Goal: Information Seeking & Learning: Learn about a topic

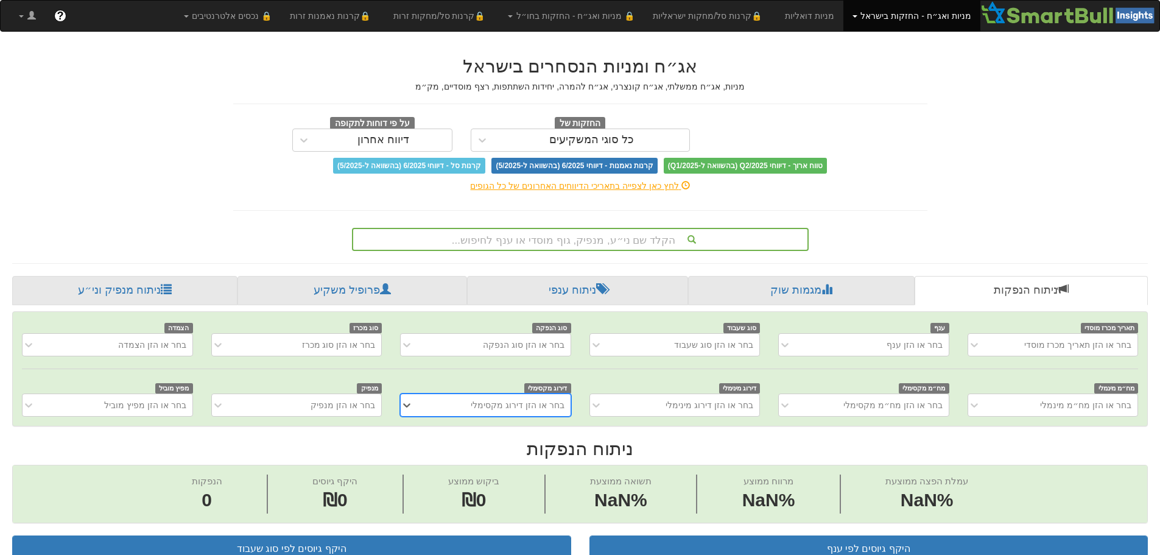
scroll to position [0, 9]
click at [600, 240] on div "הקלד שם ני״ע, מנפיק, גוף מוסדי או ענף לחיפוש..." at bounding box center [580, 239] width 454 height 21
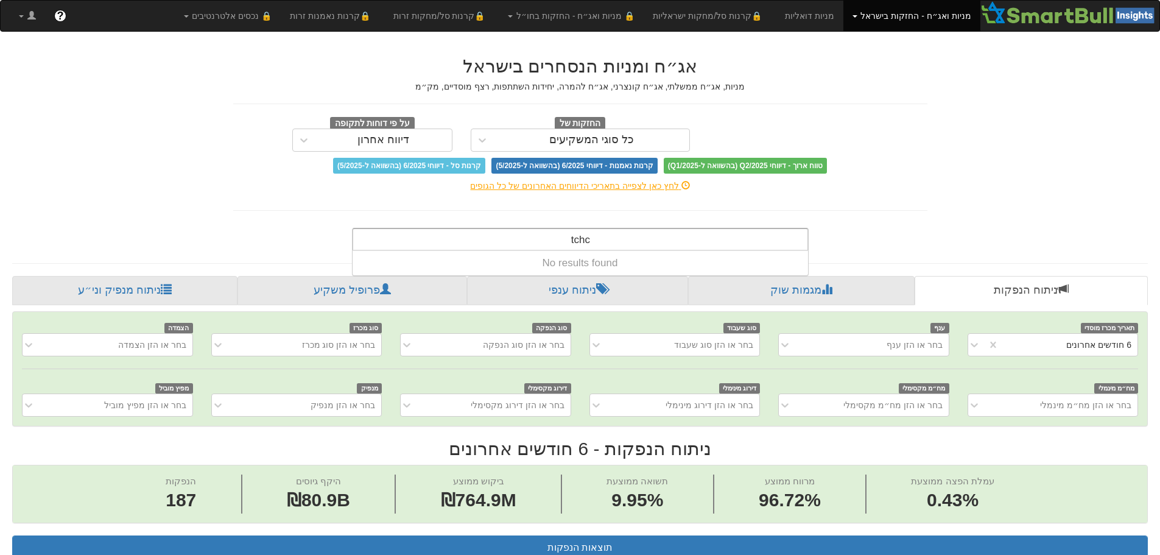
scroll to position [0, 2219]
type input "t"
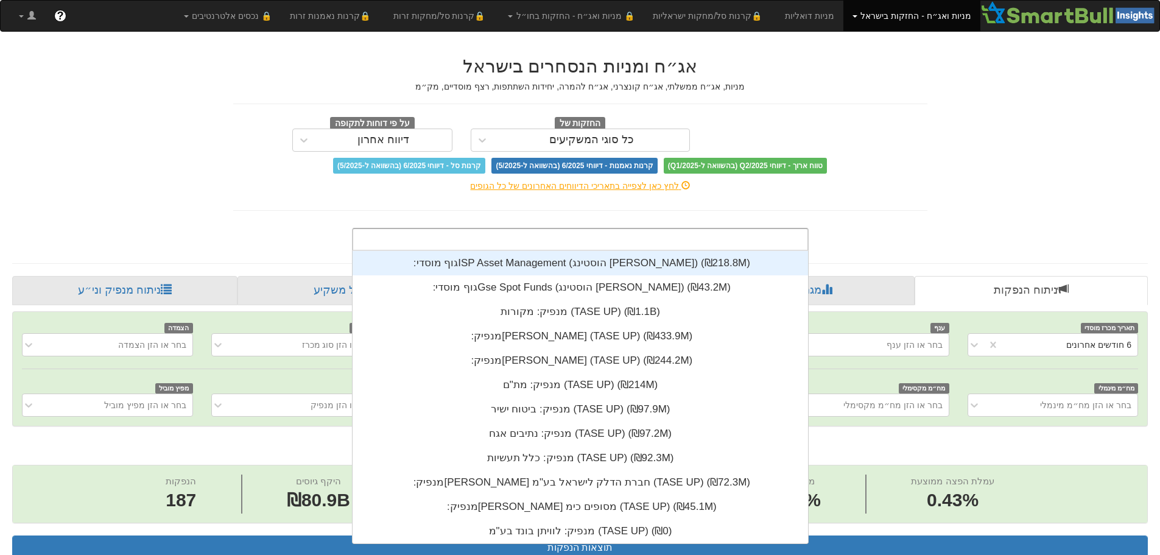
scroll to position [303, 0]
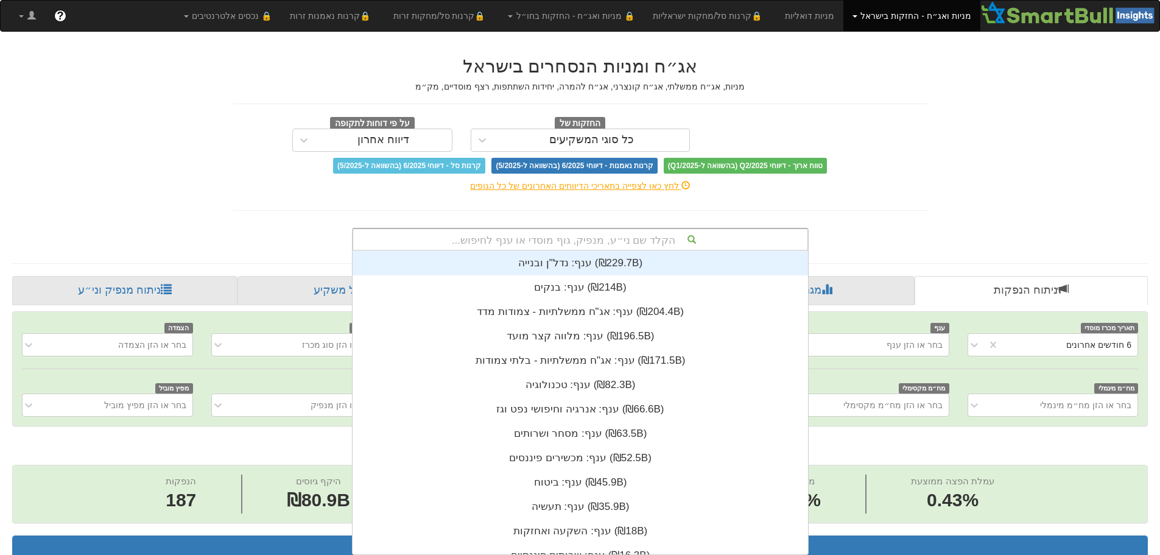
type input "א"
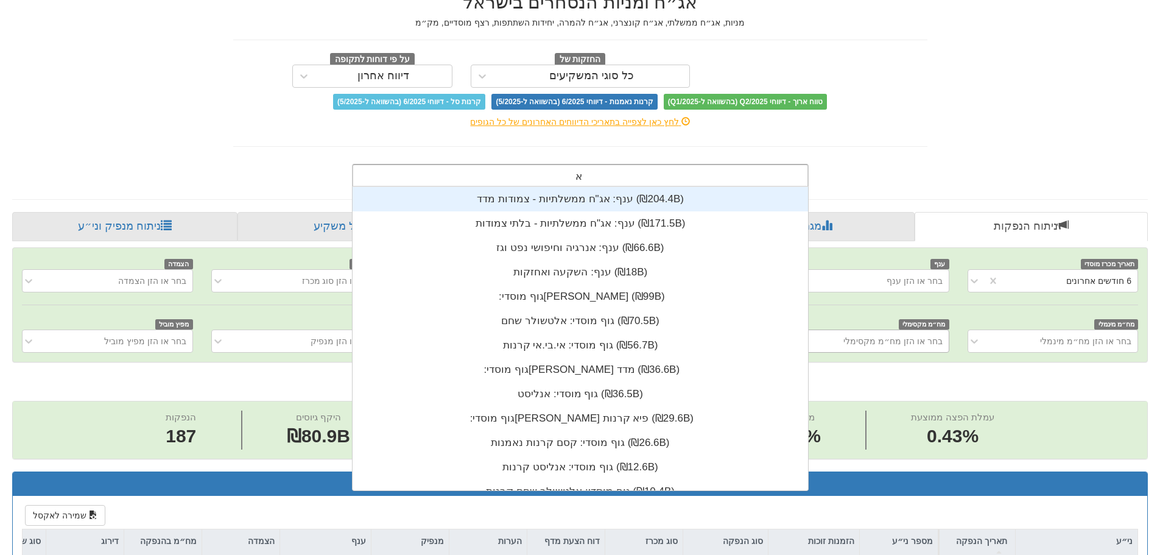
scroll to position [183, 0]
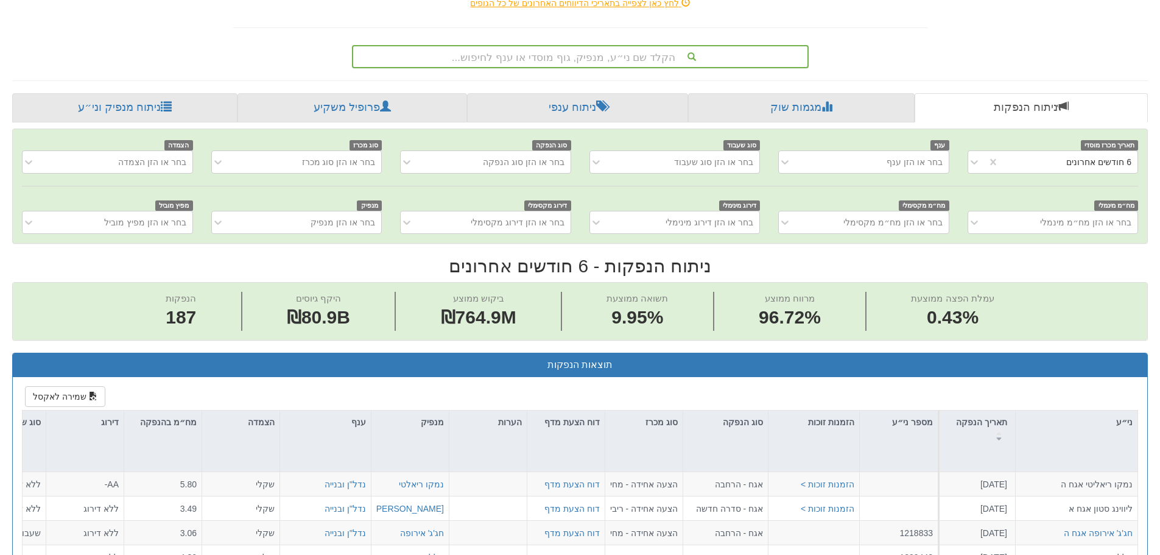
click at [1019, 272] on h2 "ניתוח הנפקות - 6 חודשים אחרונים" at bounding box center [580, 266] width 1136 height 20
click at [972, 163] on icon at bounding box center [974, 162] width 12 height 12
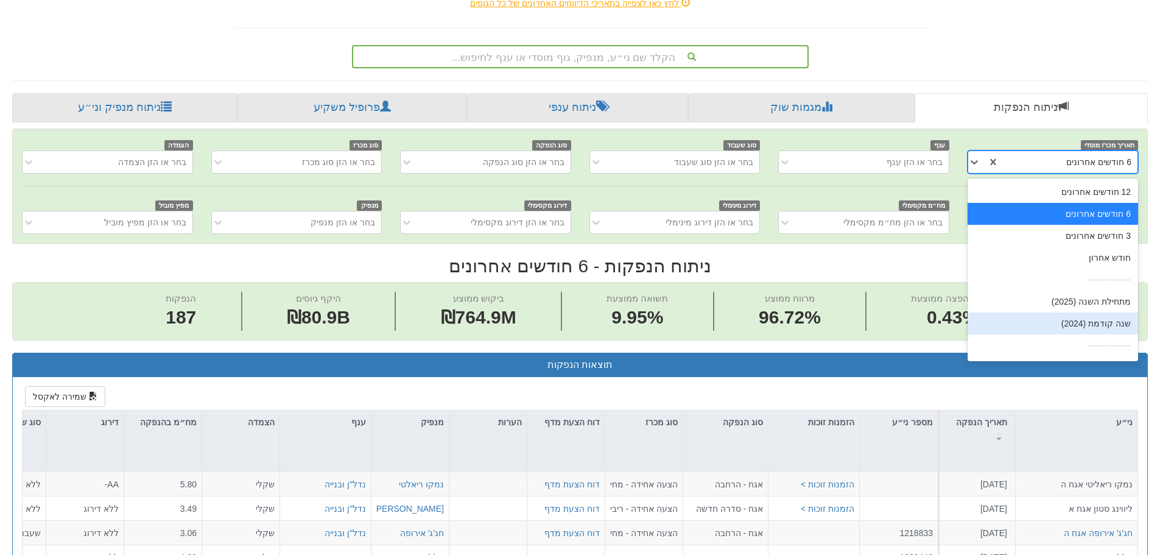
scroll to position [19, 0]
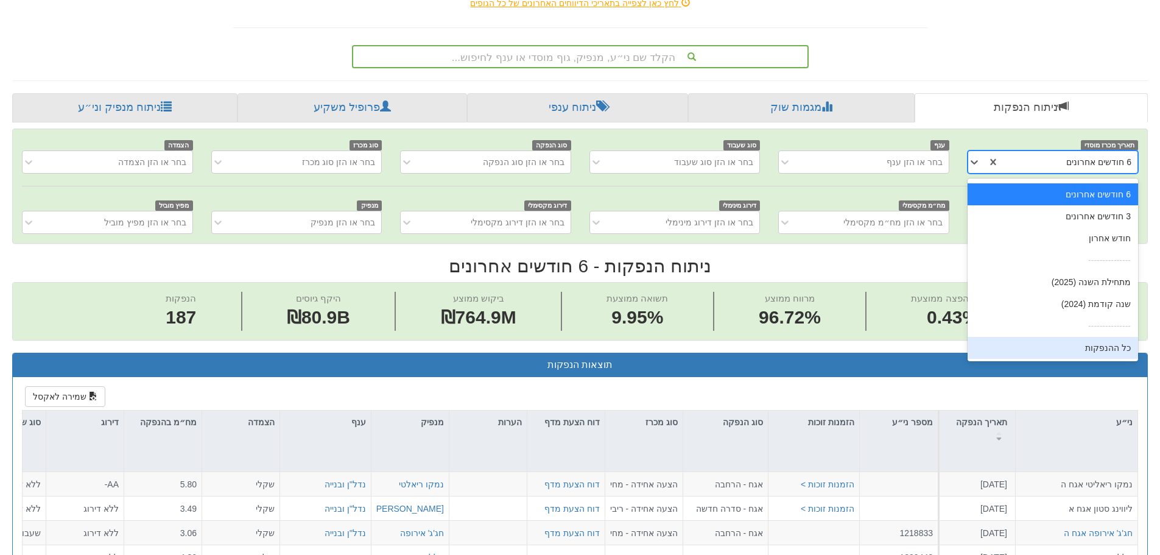
click at [1042, 348] on div "כל ההנפקות" at bounding box center [1053, 348] width 170 height 22
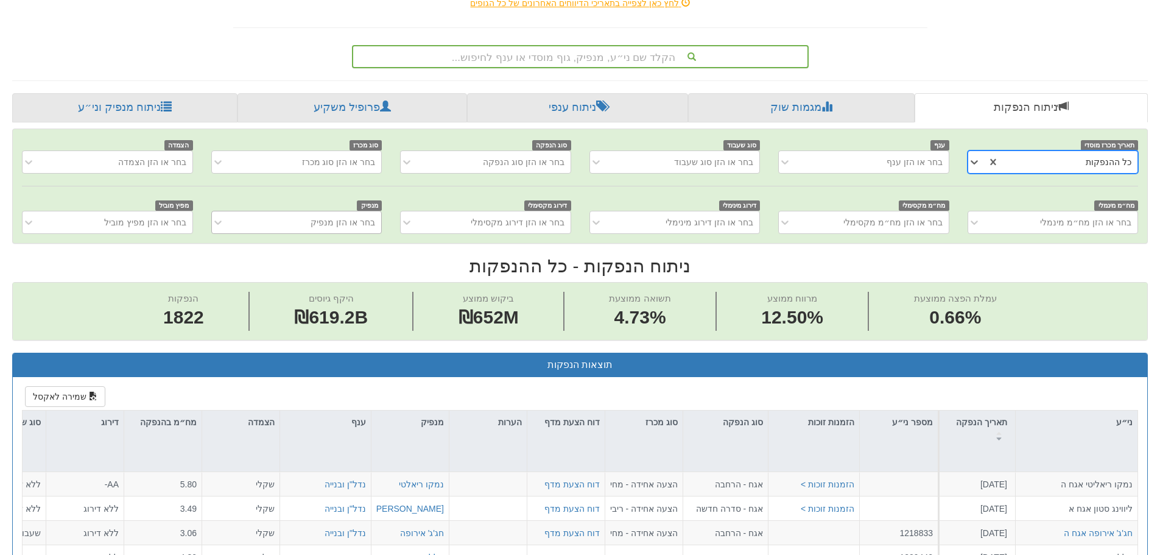
click at [322, 225] on div "בחר או הזן מנפיק" at bounding box center [343, 222] width 65 height 12
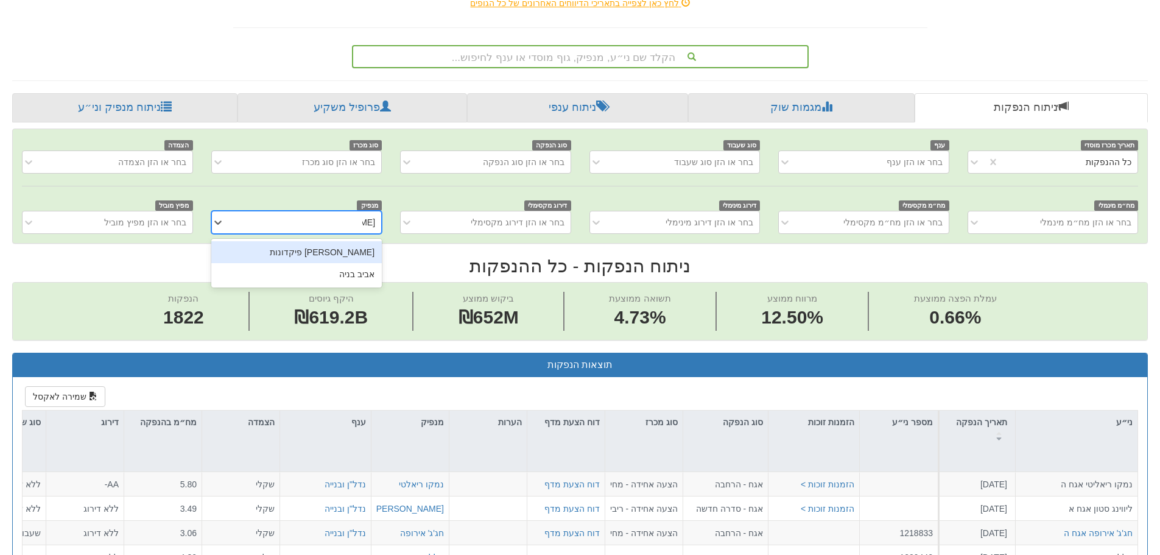
type input "אביב"
click at [327, 248] on div "אביב בניה" at bounding box center [296, 252] width 170 height 22
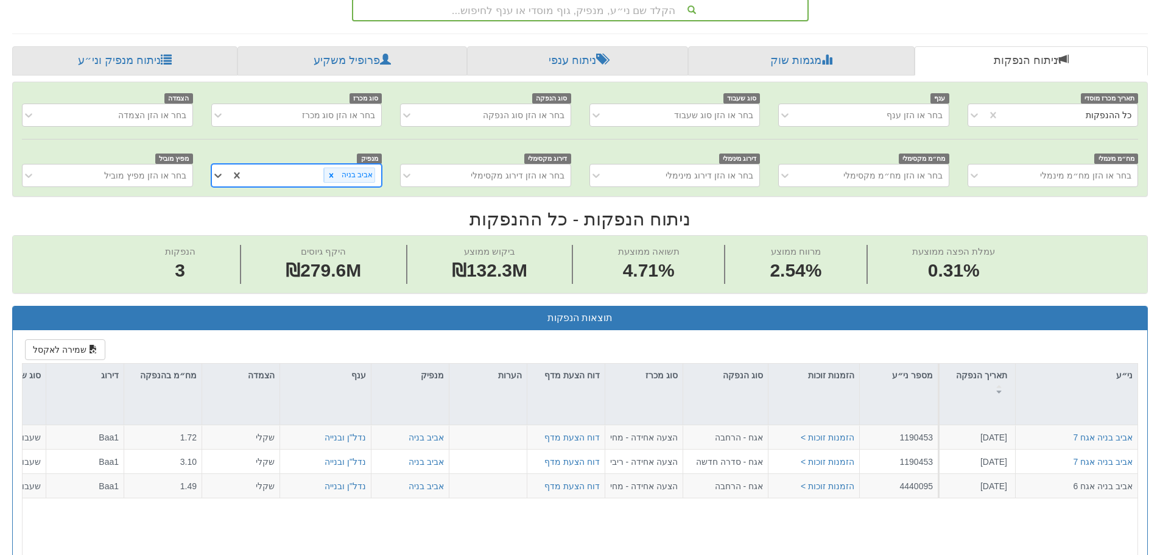
scroll to position [365, 0]
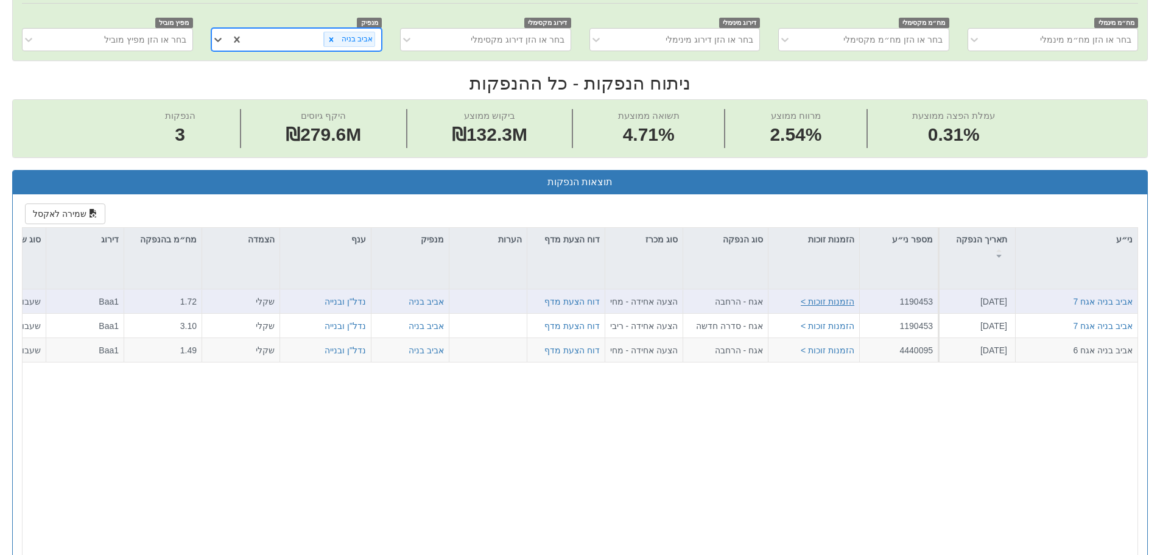
click at [809, 306] on button "הזמנות זוכות >" at bounding box center [828, 301] width 54 height 12
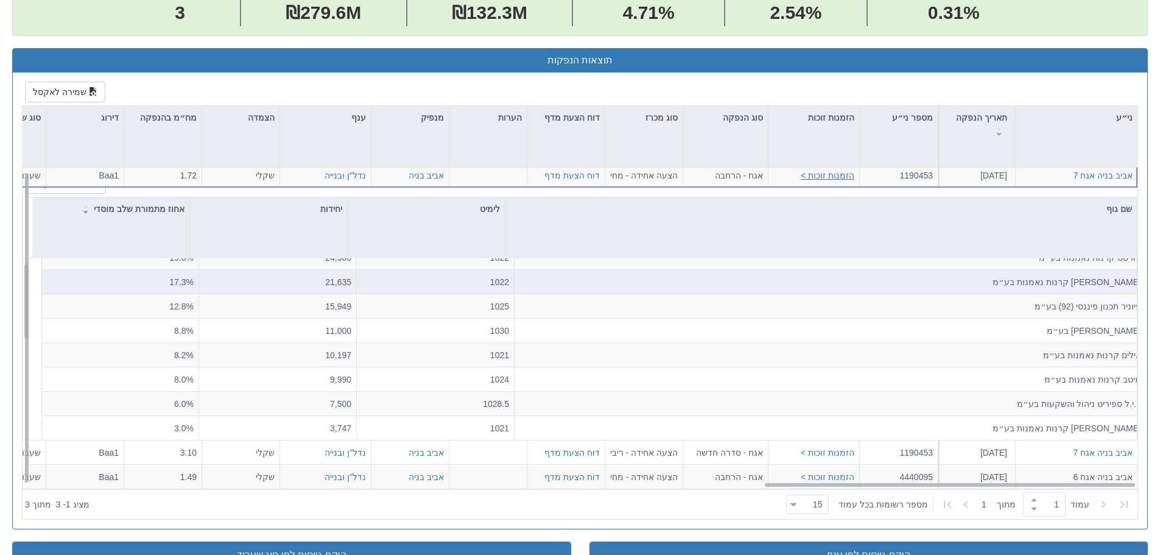
scroll to position [0, 0]
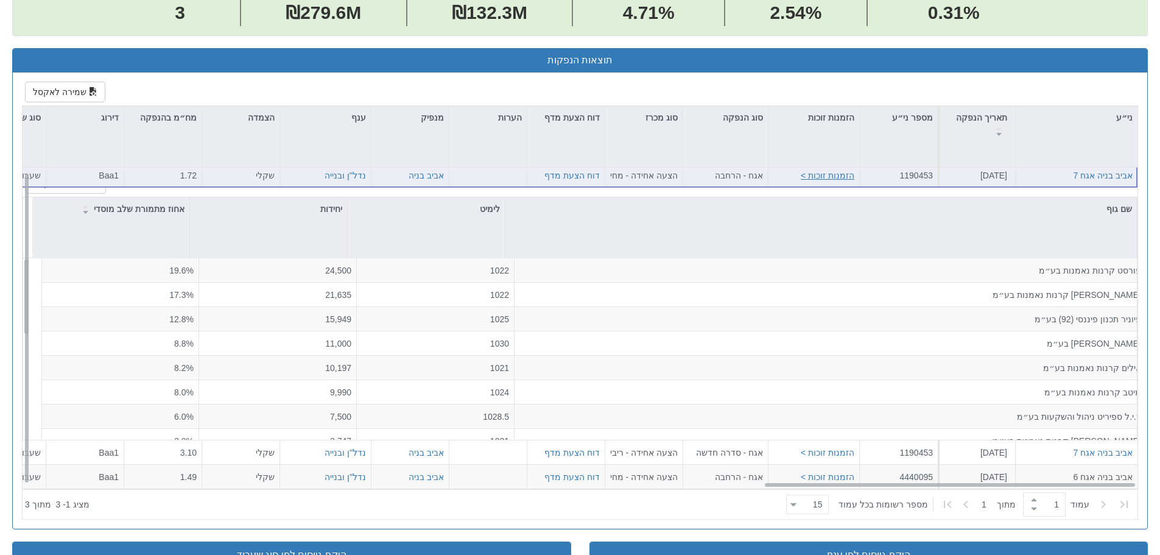
click at [804, 181] on button "הזמנות זוכות >" at bounding box center [828, 175] width 54 height 12
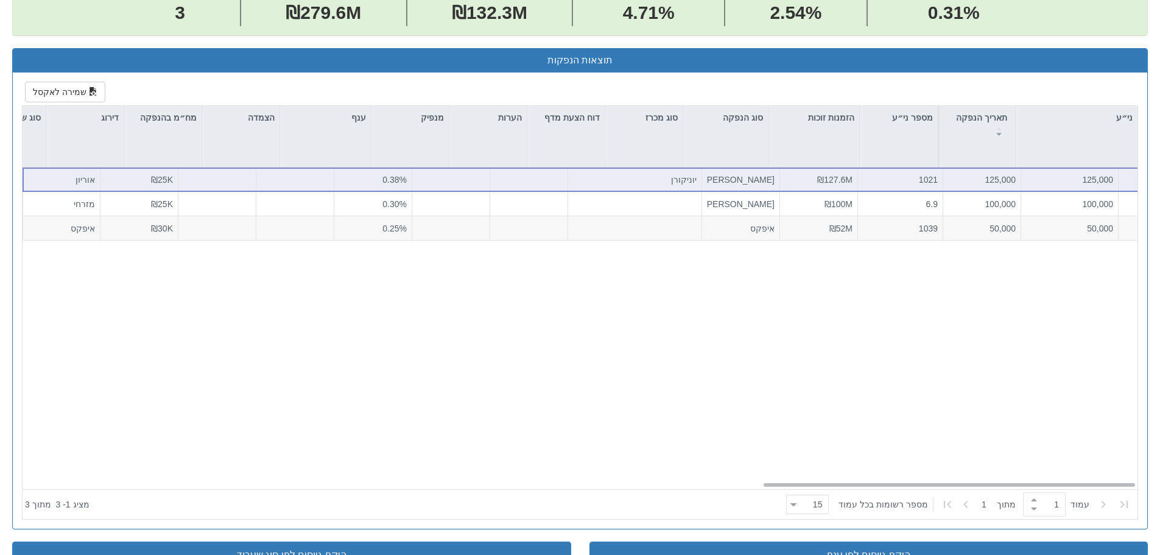
scroll to position [0, 2219]
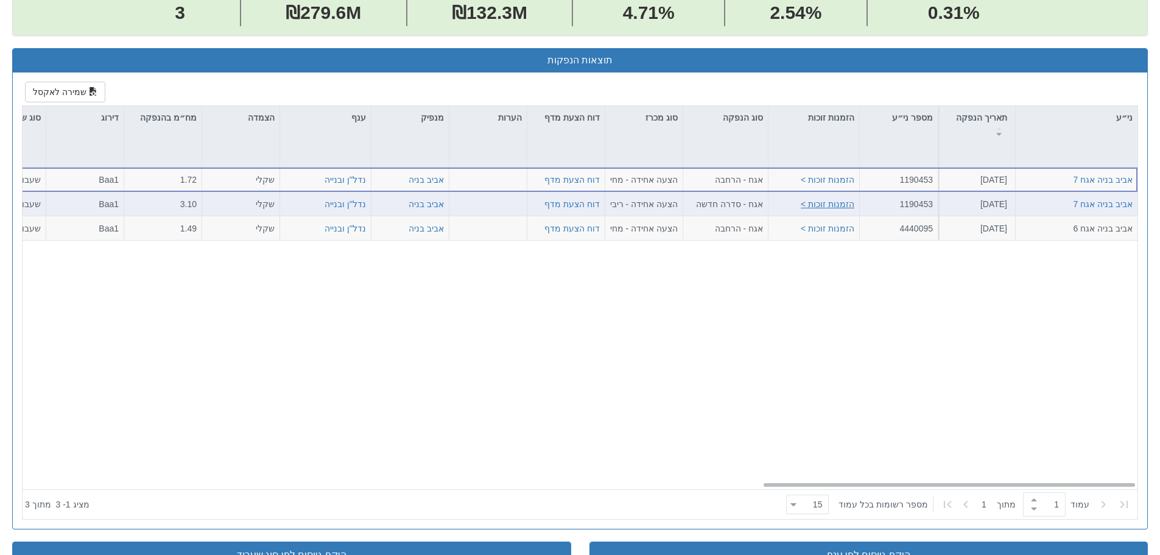
click at [821, 209] on button "הזמנות זוכות >" at bounding box center [828, 203] width 54 height 12
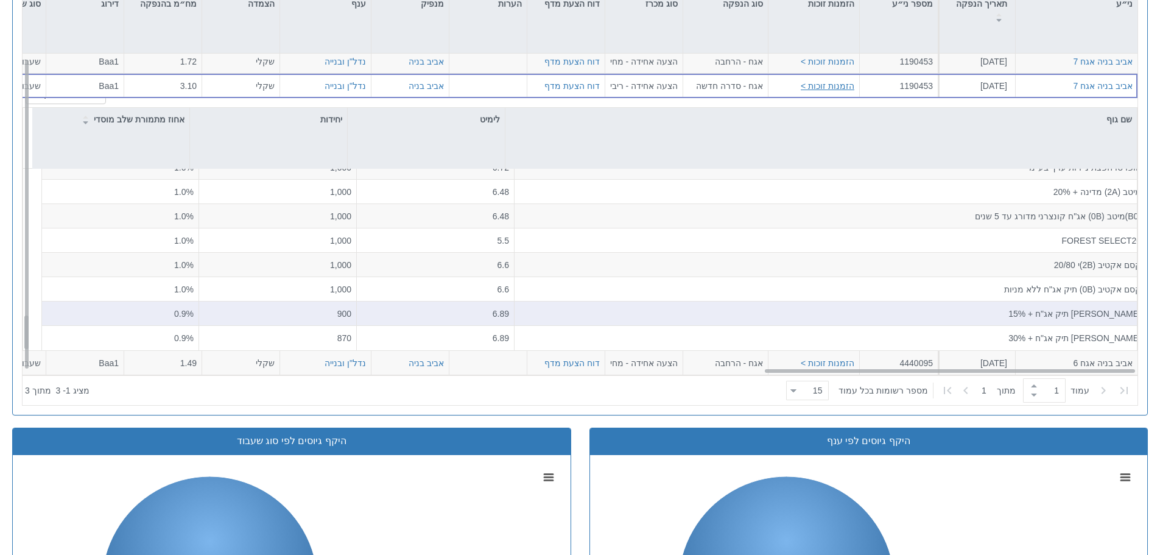
scroll to position [609, 0]
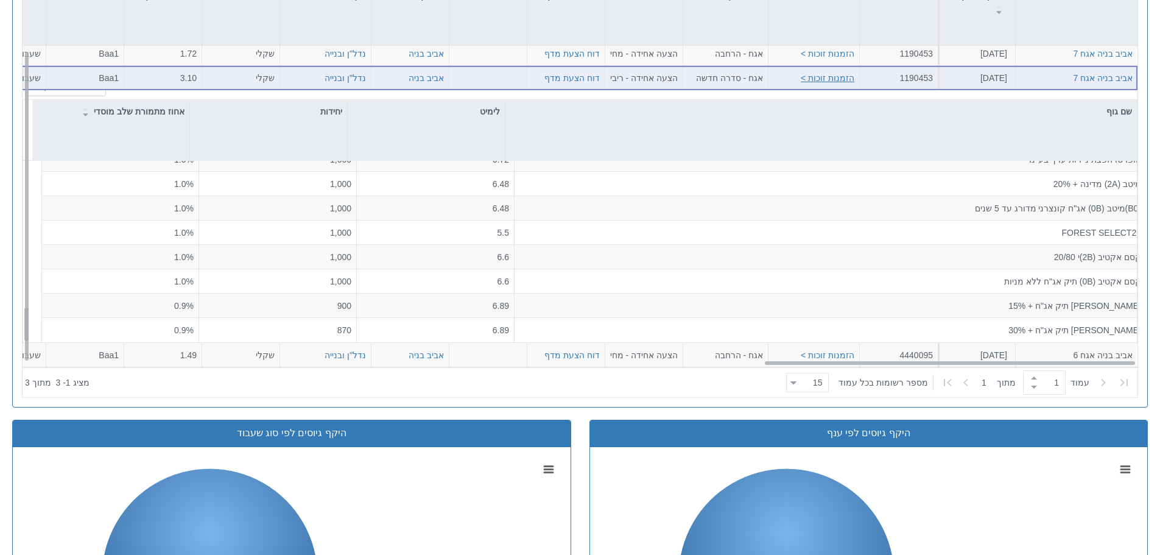
click at [834, 81] on button "הזמנות זוכות >" at bounding box center [828, 77] width 54 height 12
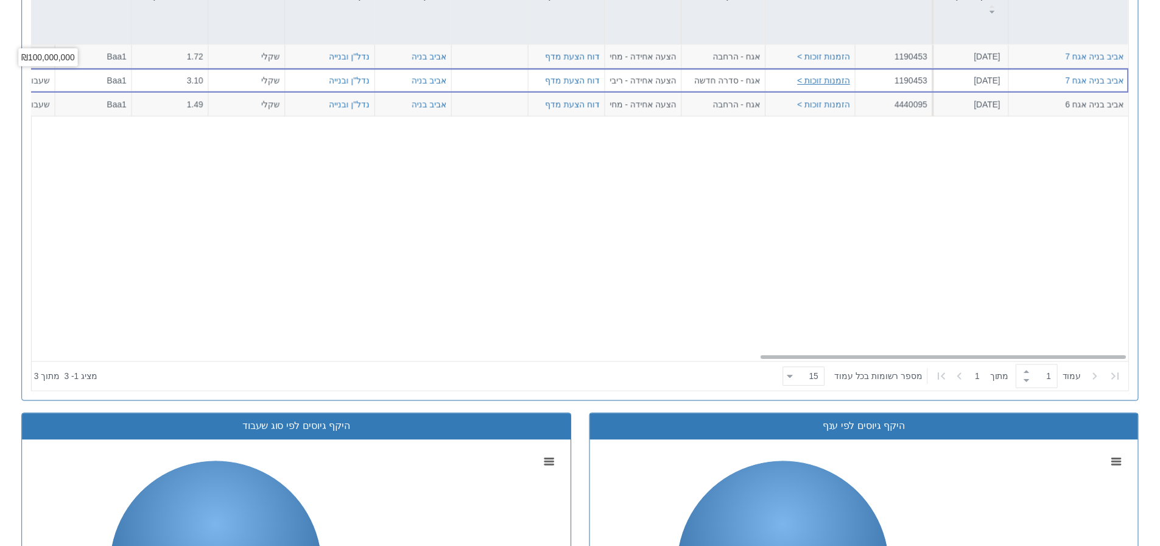
scroll to position [0, 2219]
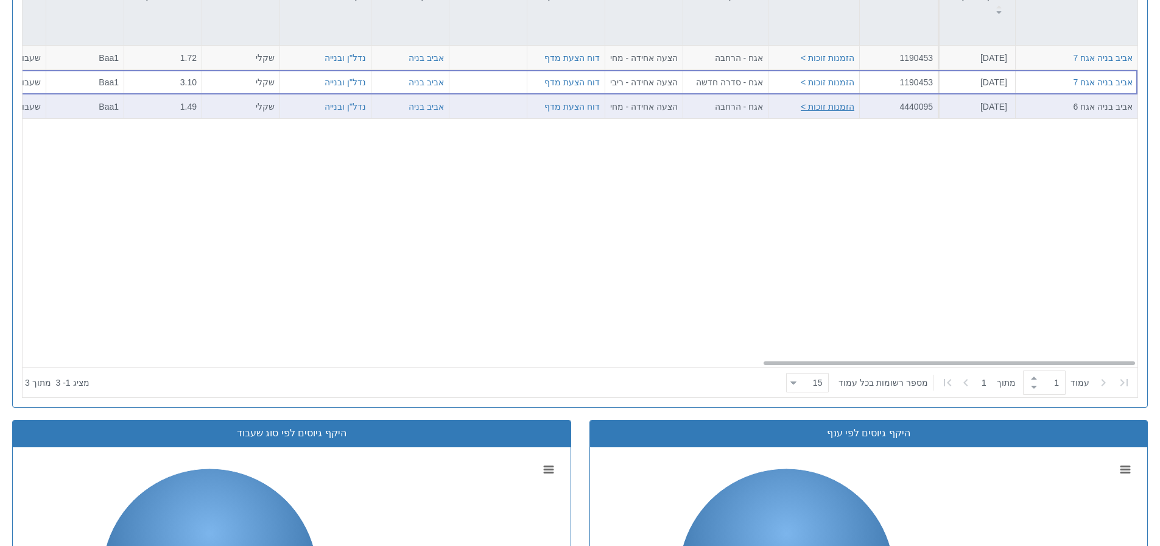
click at [840, 104] on button "הזמנות זוכות >" at bounding box center [828, 106] width 54 height 12
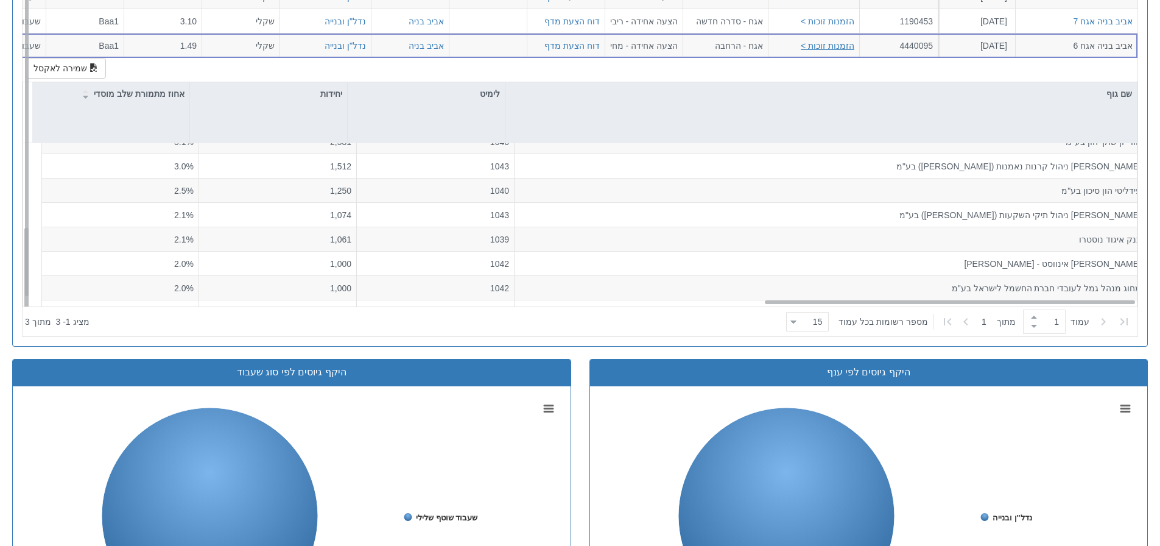
scroll to position [160, 0]
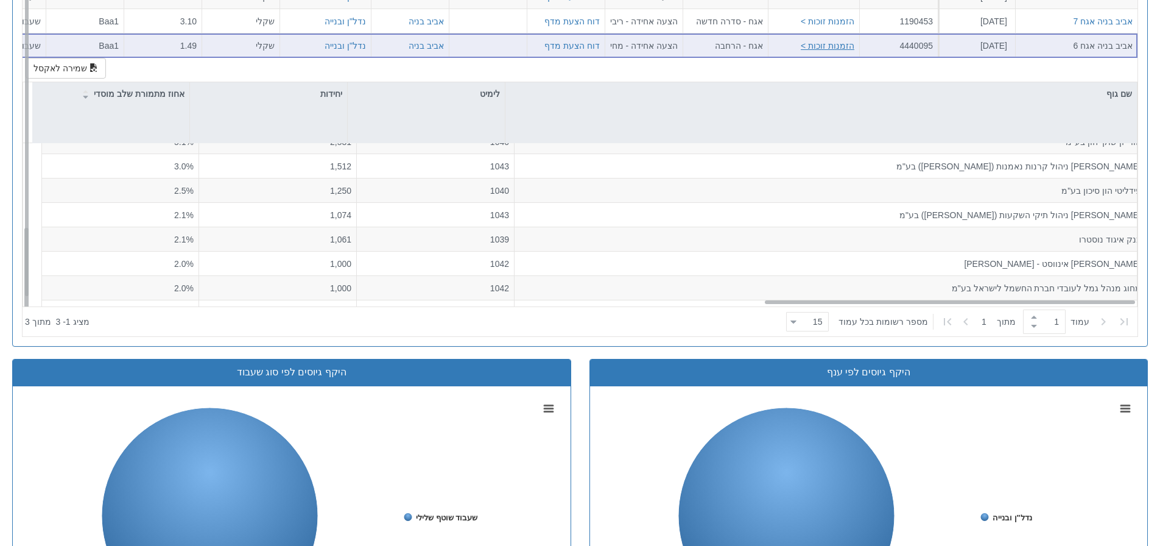
click at [815, 46] on button "הזמנות זוכות >" at bounding box center [828, 45] width 54 height 12
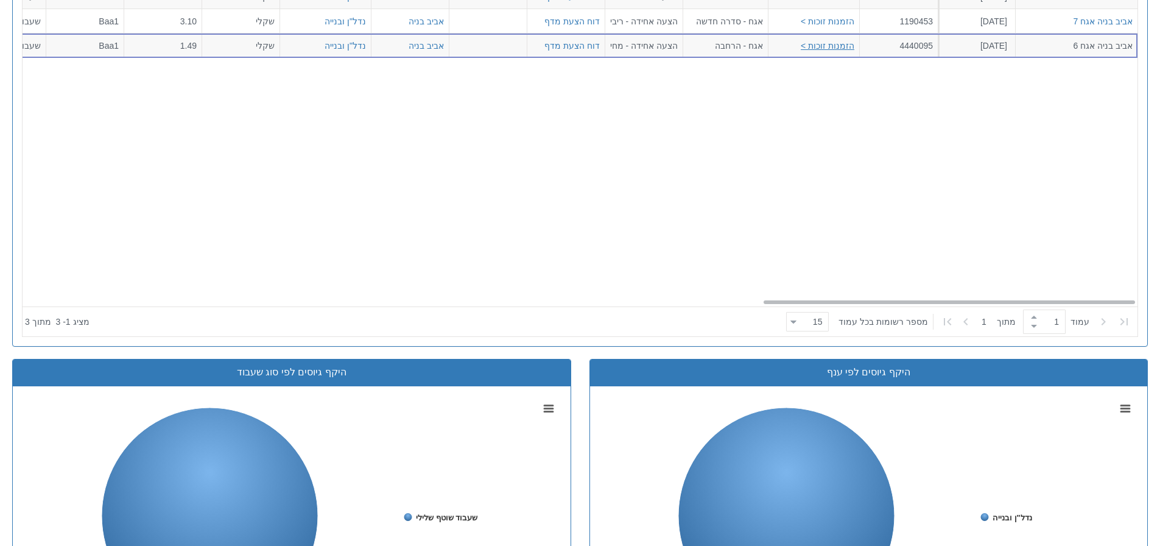
scroll to position [487, 0]
